Goal: Feedback & Contribution: Leave review/rating

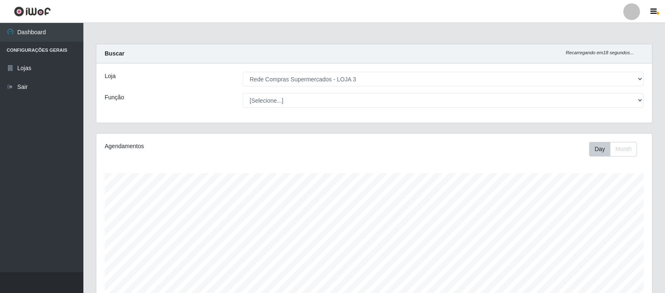
select select "162"
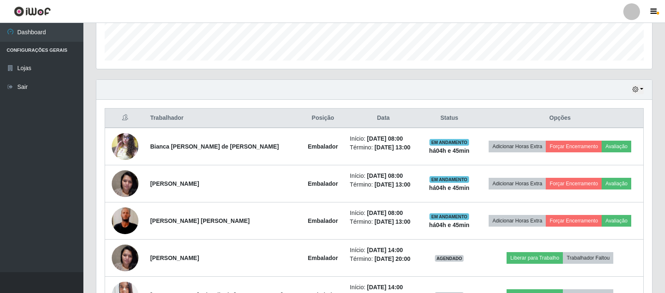
scroll to position [173, 556]
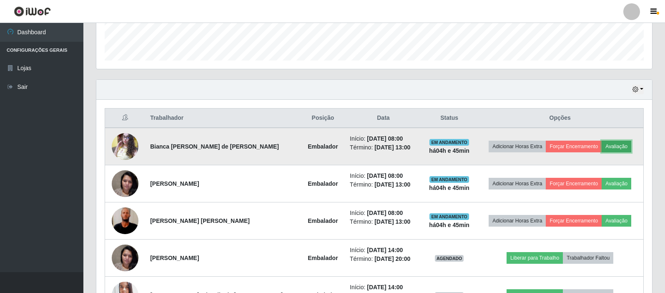
click at [612, 147] on button "Avaliação" at bounding box center [616, 146] width 30 height 12
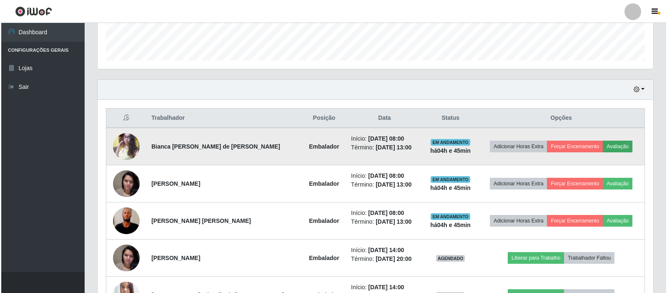
scroll to position [173, 551]
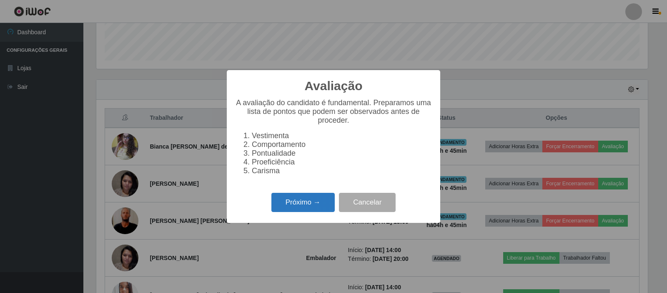
click at [331, 212] on button "Próximo →" at bounding box center [302, 203] width 63 height 20
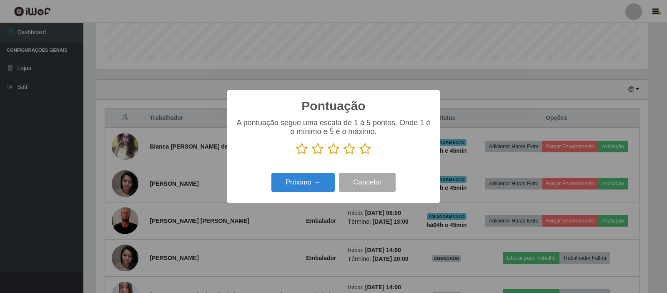
click at [365, 151] on icon at bounding box center [365, 149] width 12 height 13
click at [359, 155] on input "radio" at bounding box center [359, 155] width 0 height 0
click at [284, 187] on button "Próximo →" at bounding box center [302, 183] width 63 height 20
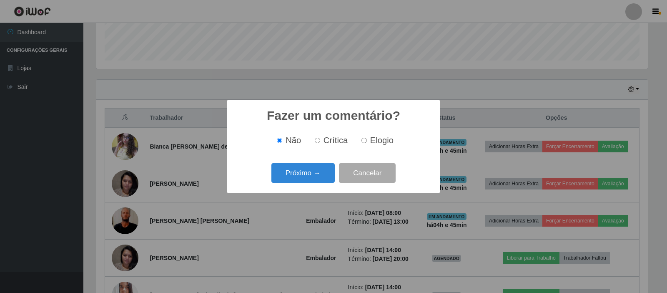
click at [364, 138] on label "Elogio" at bounding box center [375, 140] width 35 height 10
click at [364, 138] on input "Elogio" at bounding box center [363, 140] width 5 height 5
radio input "true"
click at [301, 176] on button "Próximo →" at bounding box center [302, 173] width 63 height 20
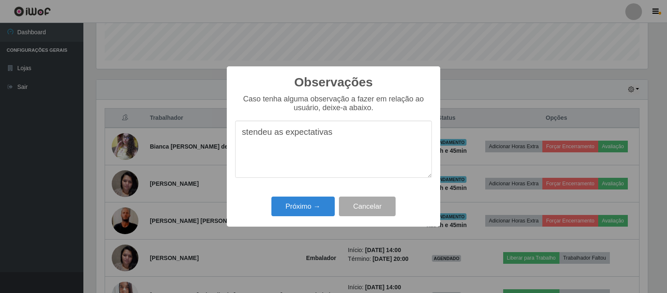
click at [244, 132] on textarea "stendeu as expectativas" at bounding box center [333, 148] width 197 height 57
drag, startPoint x: 360, startPoint y: 137, endPoint x: 323, endPoint y: 158, distance: 42.7
click at [360, 136] on textarea "atendeu as expectativas" at bounding box center [333, 148] width 197 height 57
type textarea "atendeu as expectativas"
click at [291, 216] on button "Próximo →" at bounding box center [302, 206] width 63 height 20
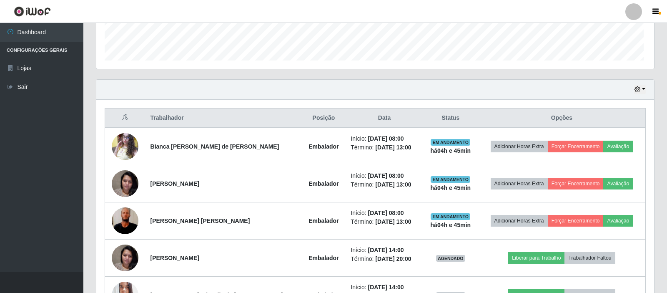
scroll to position [173, 556]
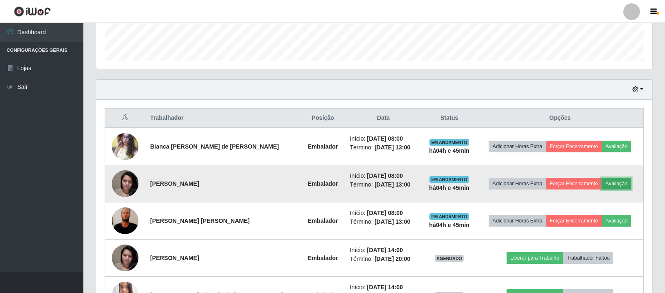
click at [612, 183] on button "Avaliação" at bounding box center [616, 184] width 30 height 12
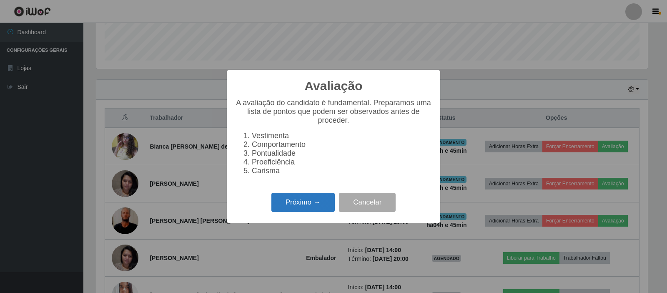
click at [301, 203] on button "Próximo →" at bounding box center [302, 203] width 63 height 20
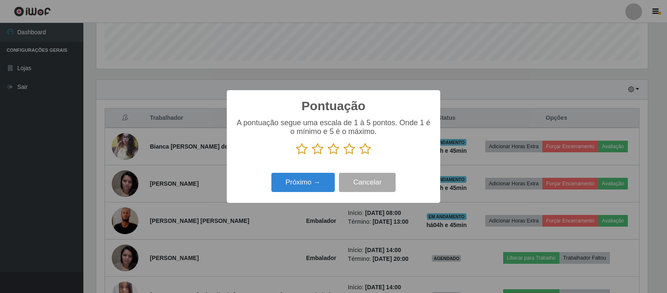
scroll to position [416573, 416195]
click at [363, 150] on icon at bounding box center [365, 149] width 12 height 13
click at [359, 155] on input "radio" at bounding box center [359, 155] width 0 height 0
click at [292, 182] on button "Próximo →" at bounding box center [302, 183] width 63 height 20
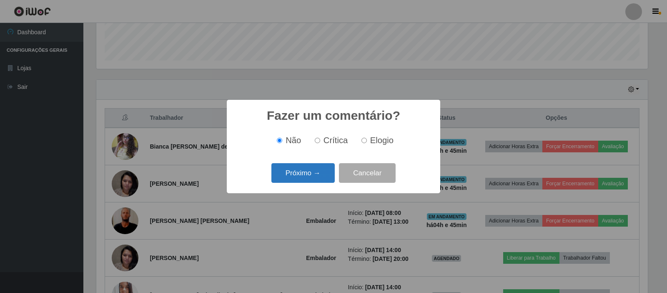
drag, startPoint x: 361, startPoint y: 144, endPoint x: 334, endPoint y: 175, distance: 41.4
click at [355, 154] on div "Fazer um comentário? × Não Crítica Elogio Próximo → Cancelar" at bounding box center [333, 146] width 213 height 93
click at [370, 142] on span "Elogio" at bounding box center [381, 139] width 23 height 9
click at [367, 142] on input "Elogio" at bounding box center [363, 140] width 5 height 5
radio input "true"
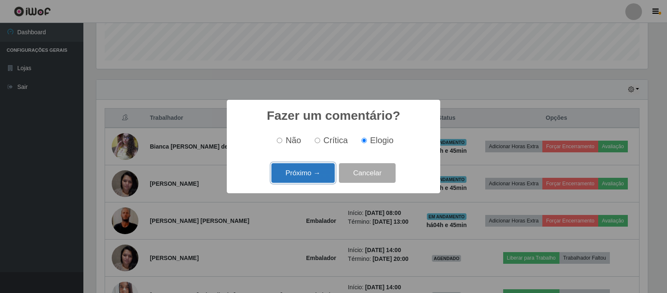
click at [298, 167] on button "Próximo →" at bounding box center [302, 173] width 63 height 20
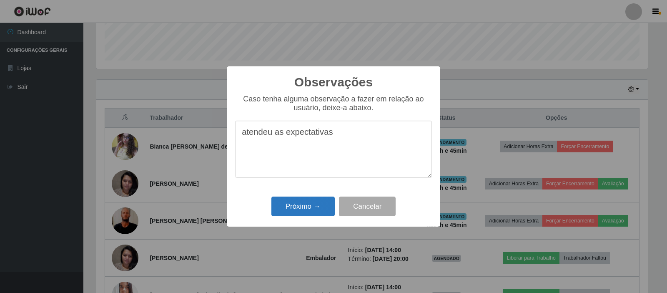
type textarea "atendeu as expectativas"
click at [303, 207] on button "Próximo →" at bounding box center [302, 206] width 63 height 20
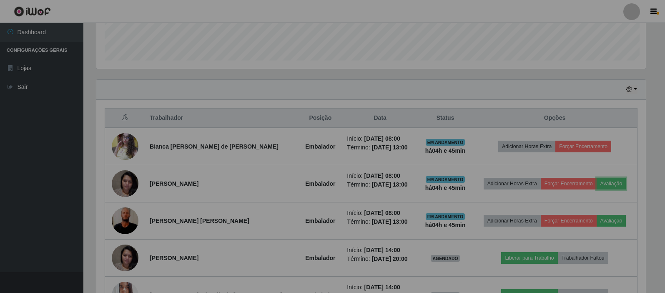
scroll to position [173, 556]
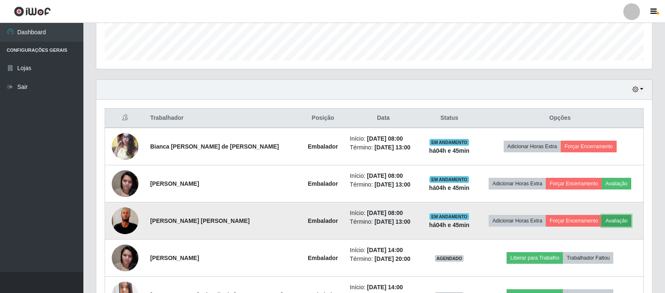
click at [610, 215] on button "Avaliação" at bounding box center [616, 221] width 30 height 12
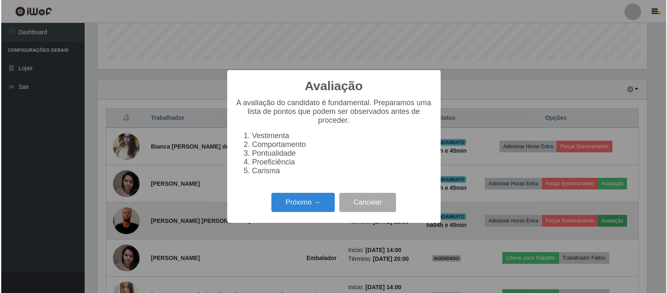
scroll to position [173, 551]
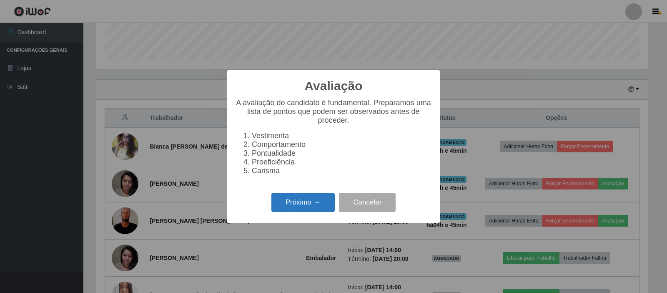
click at [298, 208] on button "Próximo →" at bounding box center [302, 203] width 63 height 20
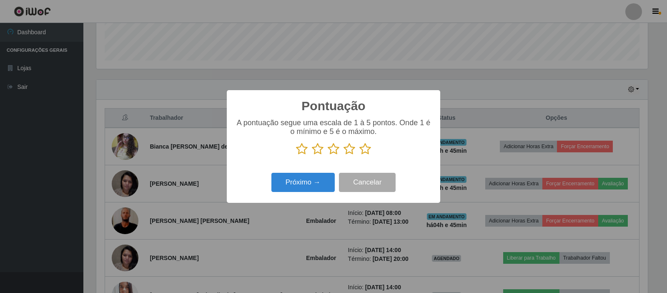
scroll to position [416573, 416195]
click at [368, 151] on icon at bounding box center [365, 149] width 12 height 13
click at [359, 155] on input "radio" at bounding box center [359, 155] width 0 height 0
click at [309, 180] on button "Próximo →" at bounding box center [302, 183] width 63 height 20
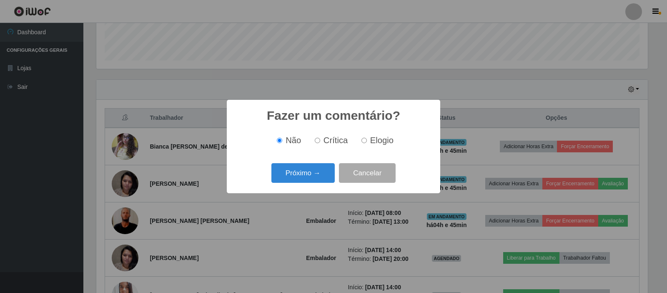
click at [361, 144] on label "Elogio" at bounding box center [375, 140] width 35 height 10
click at [361, 143] on input "Elogio" at bounding box center [363, 140] width 5 height 5
radio input "true"
click at [329, 165] on button "Próximo →" at bounding box center [302, 173] width 63 height 20
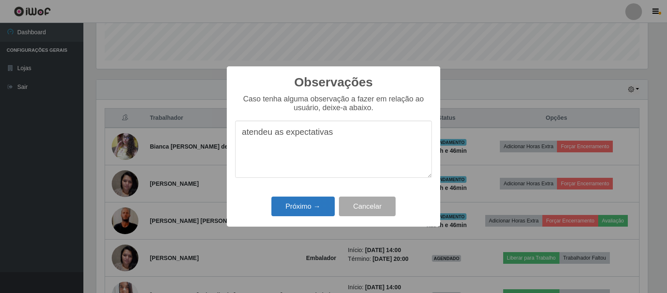
type textarea "atendeu as expectativas"
click at [312, 203] on button "Próximo →" at bounding box center [302, 206] width 63 height 20
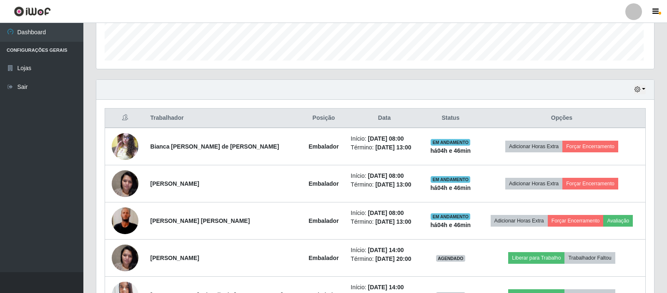
scroll to position [173, 556]
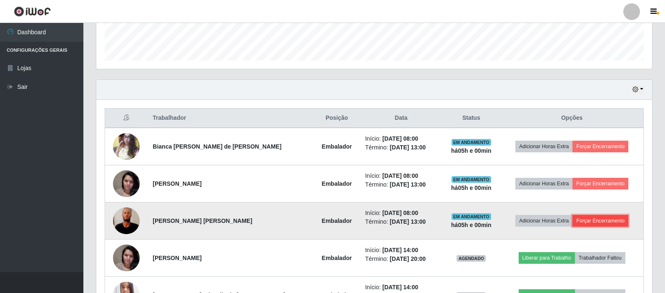
click at [611, 223] on button "Forçar Encerramento" at bounding box center [600, 221] width 56 height 12
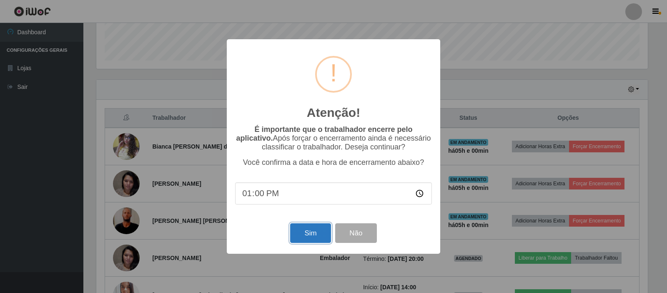
click at [319, 234] on button "Sim" at bounding box center [310, 233] width 40 height 20
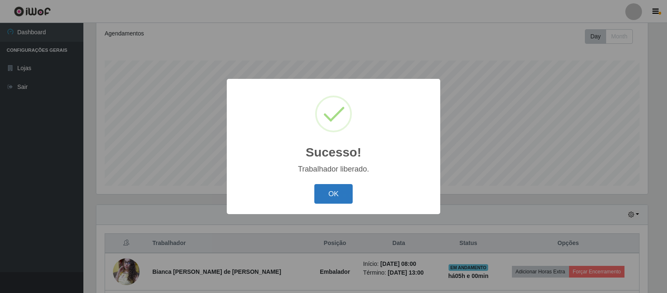
click at [331, 190] on button "OK" at bounding box center [333, 194] width 39 height 20
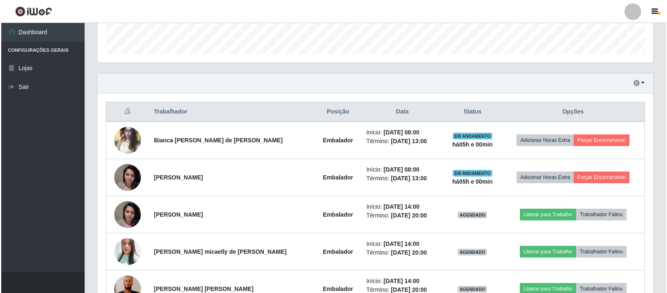
scroll to position [279, 0]
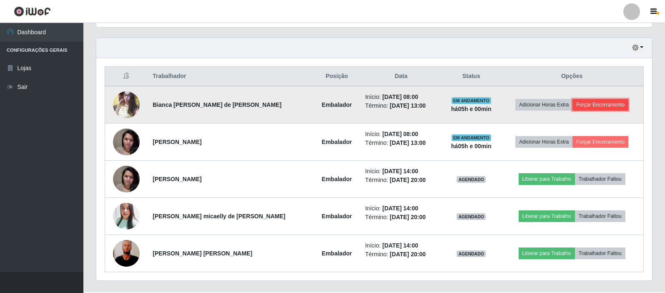
click at [618, 102] on button "Forçar Encerramento" at bounding box center [600, 105] width 56 height 12
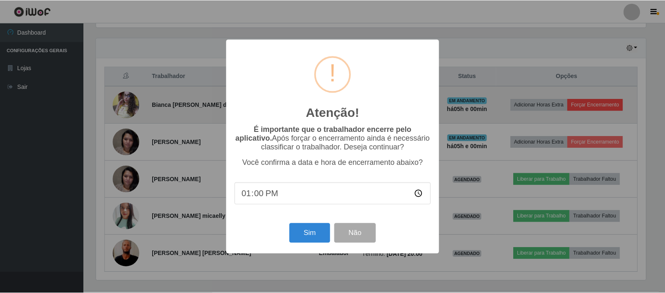
scroll to position [173, 551]
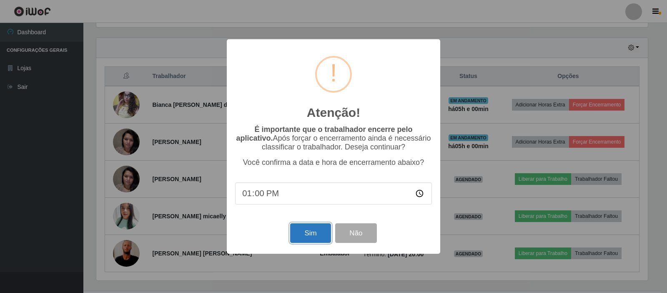
click at [315, 234] on button "Sim" at bounding box center [310, 233] width 40 height 20
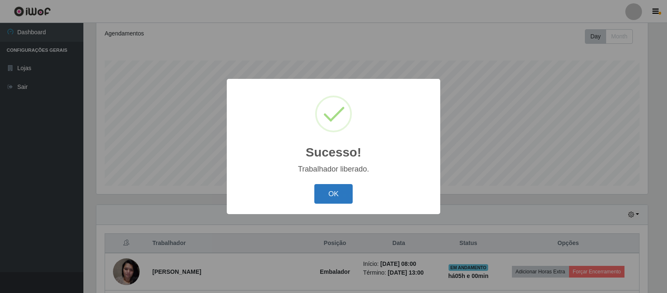
click at [339, 191] on button "OK" at bounding box center [333, 194] width 39 height 20
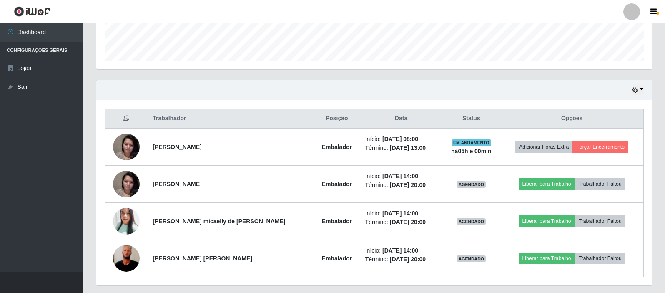
scroll to position [238, 0]
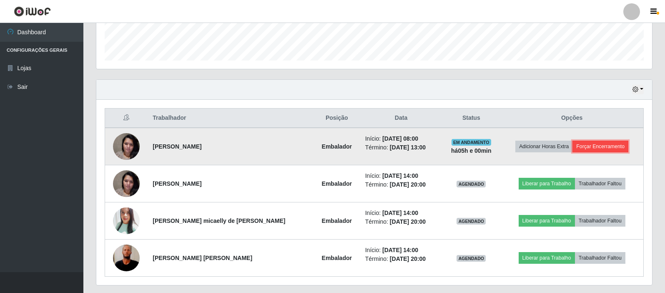
click at [586, 144] on button "Forçar Encerramento" at bounding box center [600, 146] width 56 height 12
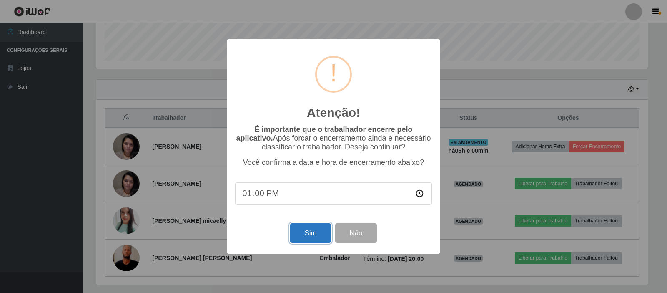
click at [304, 235] on button "Sim" at bounding box center [310, 233] width 40 height 20
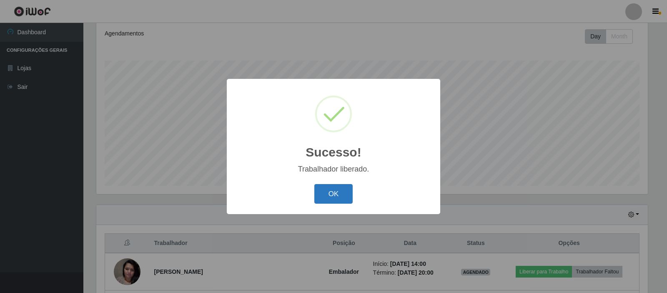
click at [323, 195] on button "OK" at bounding box center [333, 194] width 39 height 20
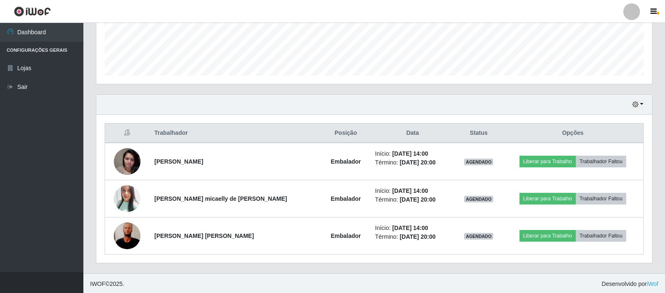
scroll to position [224, 0]
